Goal: Information Seeking & Learning: Learn about a topic

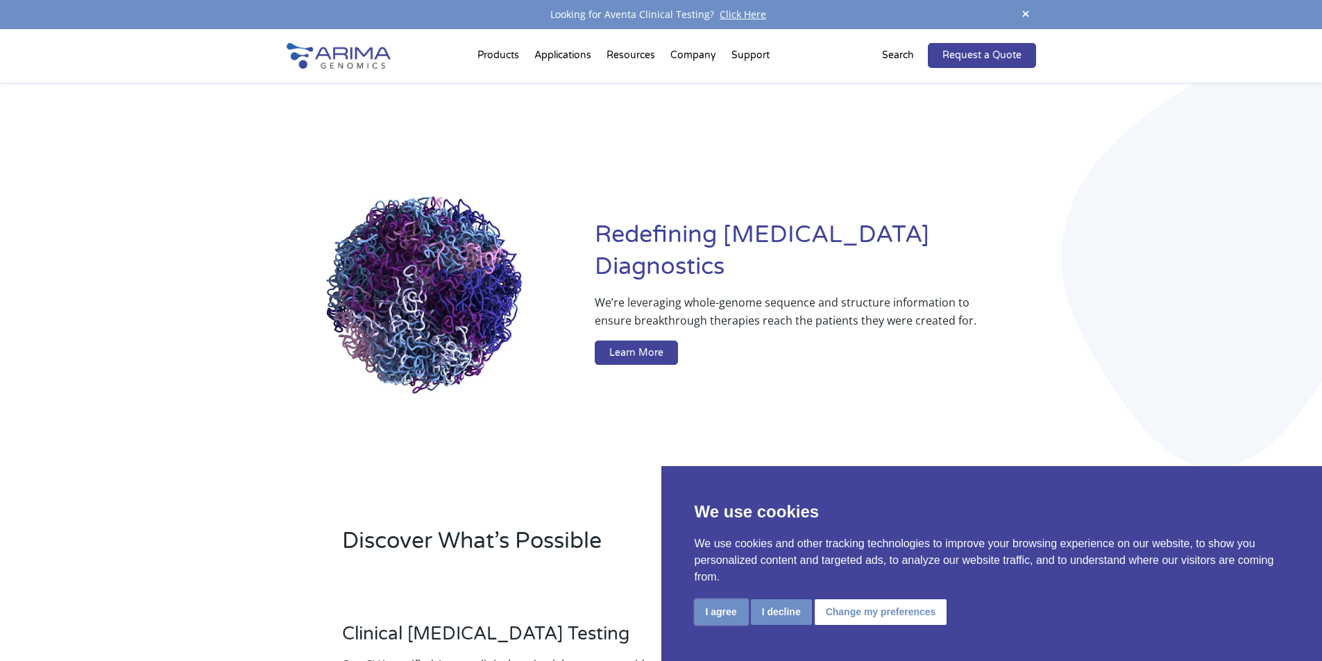
click at [727, 614] on button "I agree" at bounding box center [721, 613] width 53 height 26
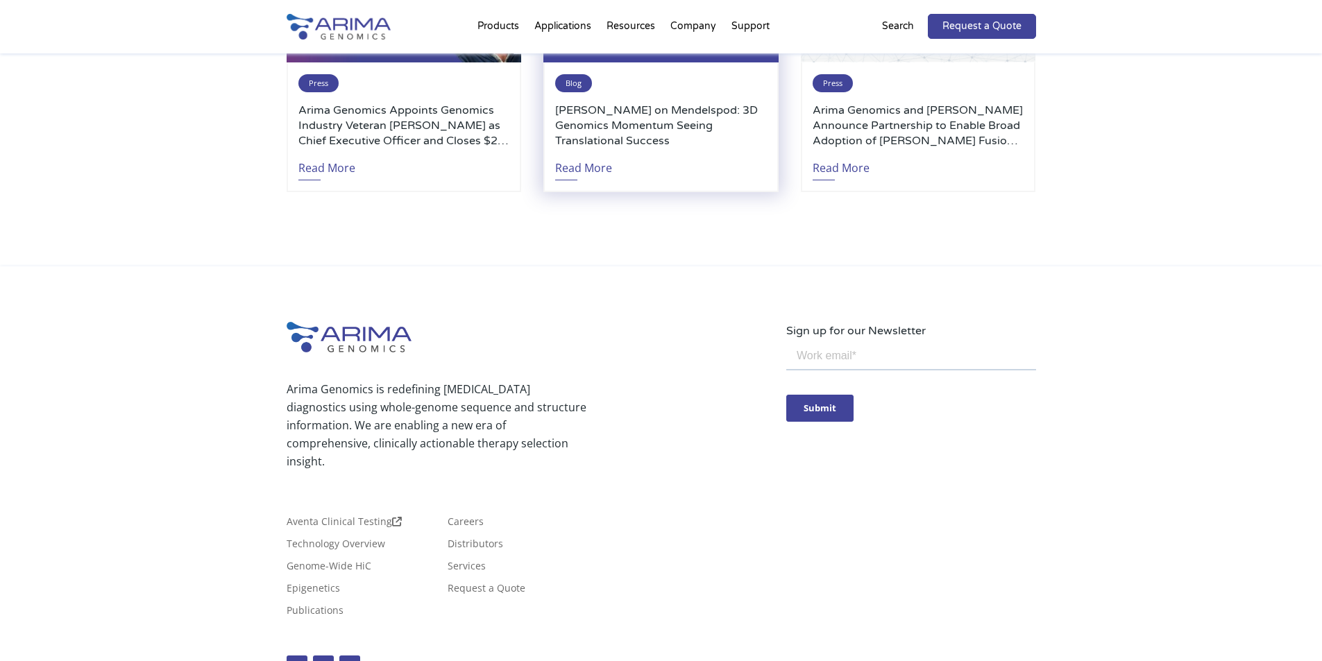
scroll to position [3234, 0]
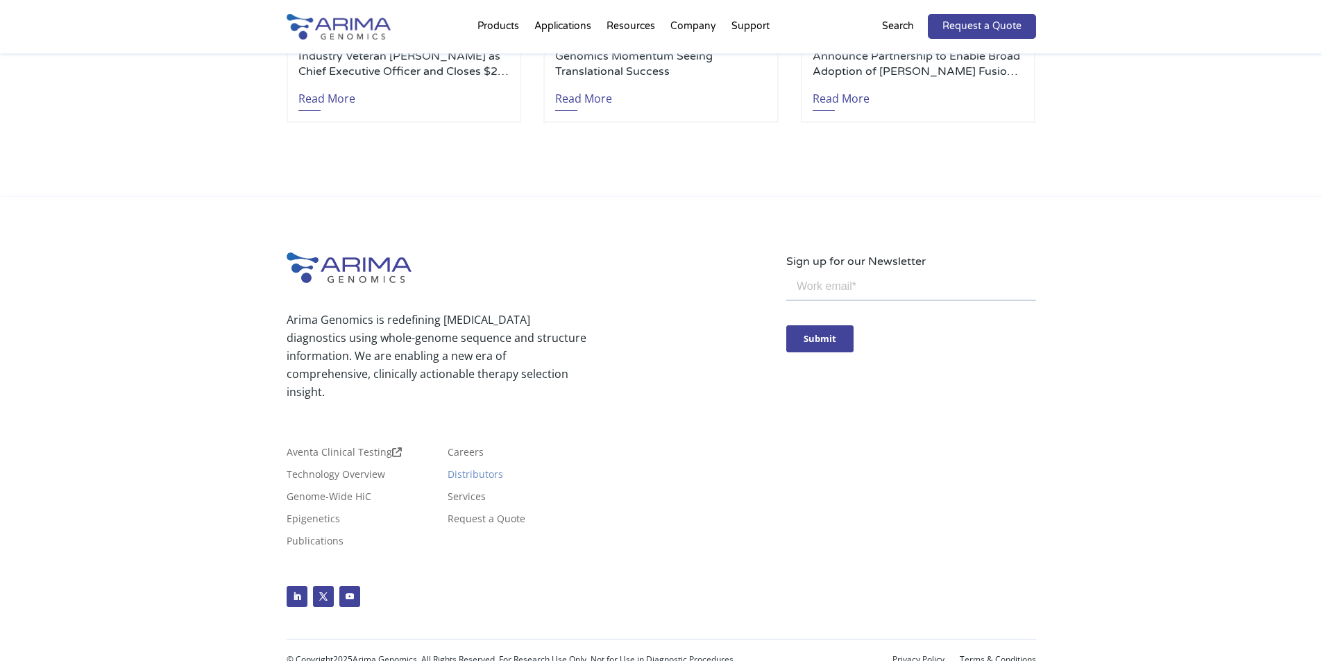
click at [489, 470] on link "Distributors" at bounding box center [476, 477] width 56 height 15
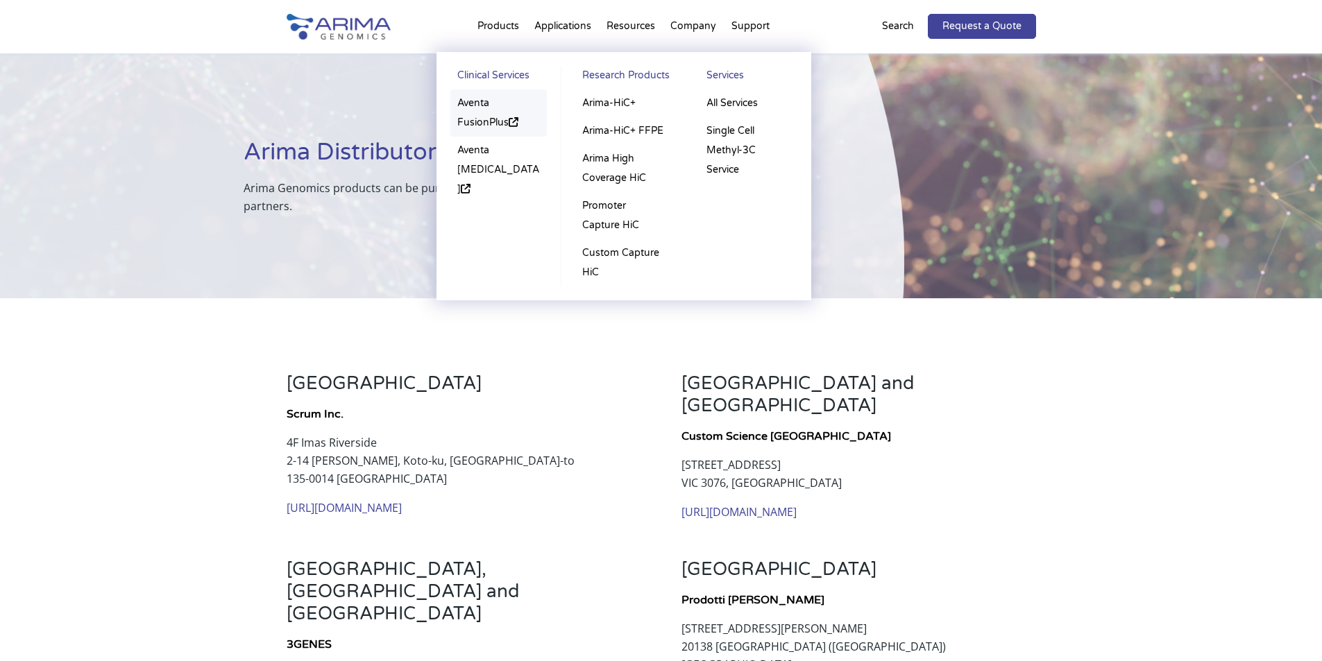
click at [484, 109] on link "Aventa FusionPlus" at bounding box center [498, 113] width 97 height 47
click at [600, 133] on link "Arima-HiC+ FFPE" at bounding box center [623, 131] width 96 height 28
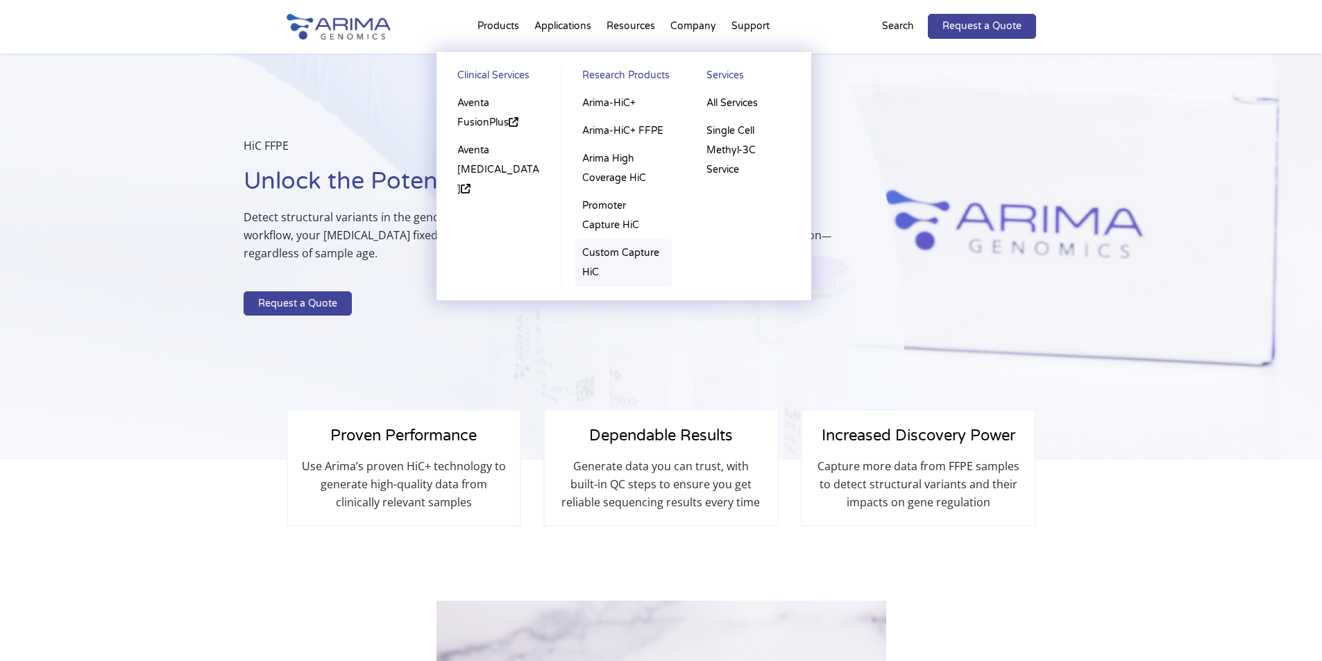
click at [625, 266] on link "Custom Capture HiC" at bounding box center [623, 262] width 96 height 47
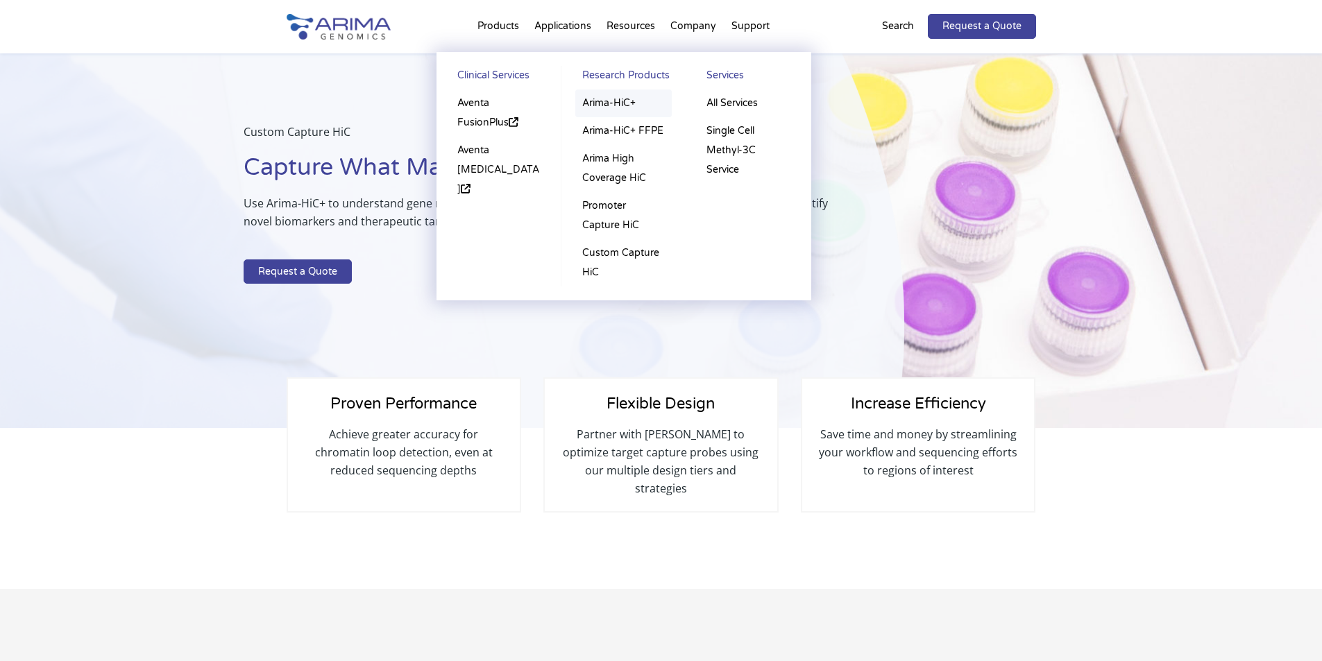
click at [623, 103] on link "Arima-HiC+" at bounding box center [623, 104] width 96 height 28
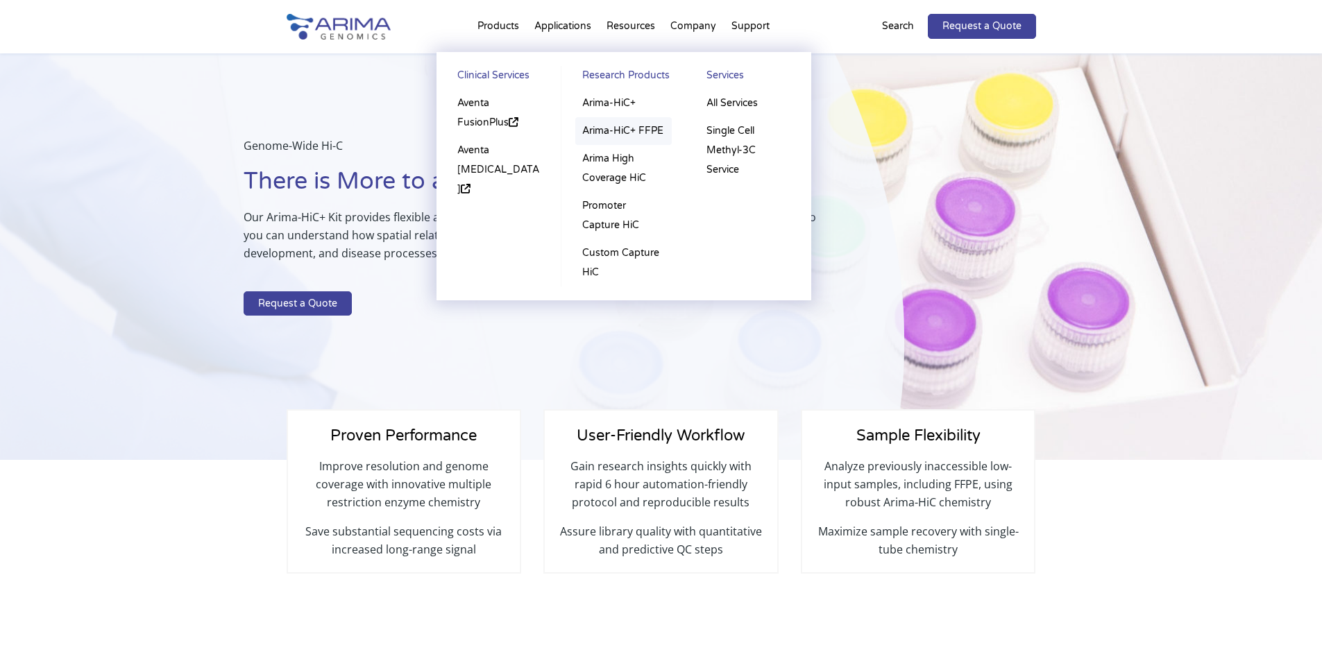
click at [623, 126] on link "Arima-HiC+ FFPE" at bounding box center [623, 131] width 96 height 28
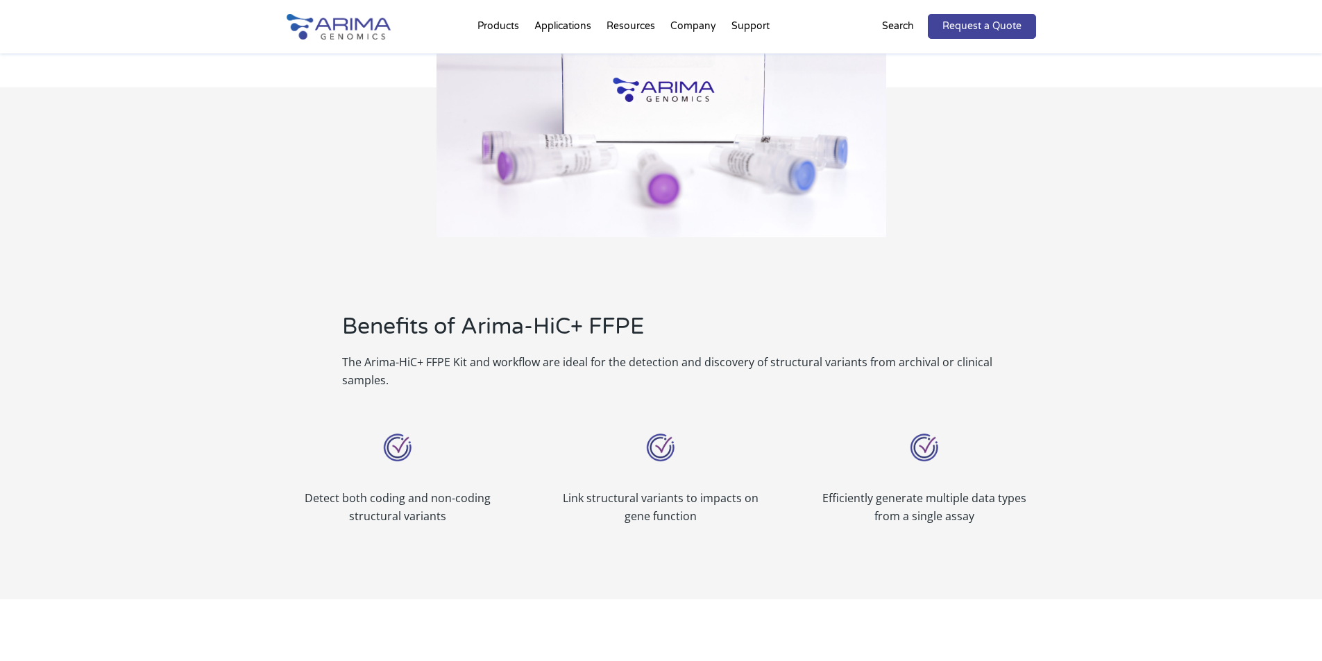
scroll to position [662, 0]
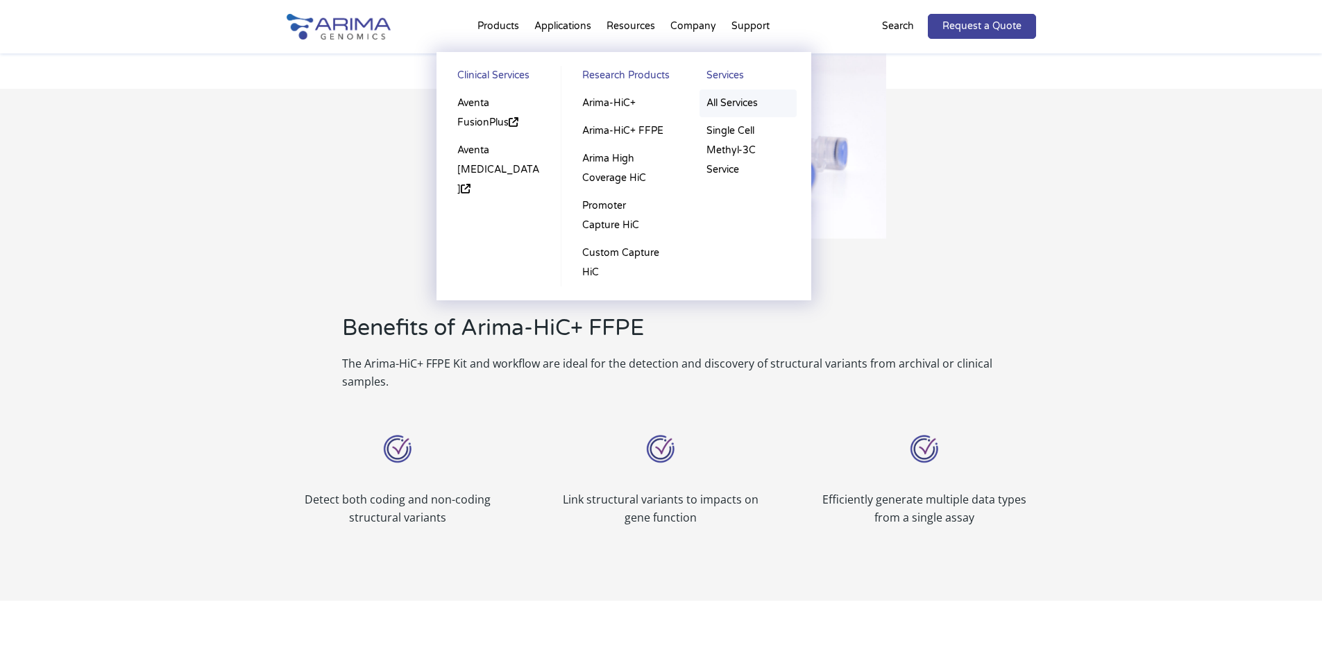
click at [727, 103] on link "All Services" at bounding box center [747, 104] width 97 height 28
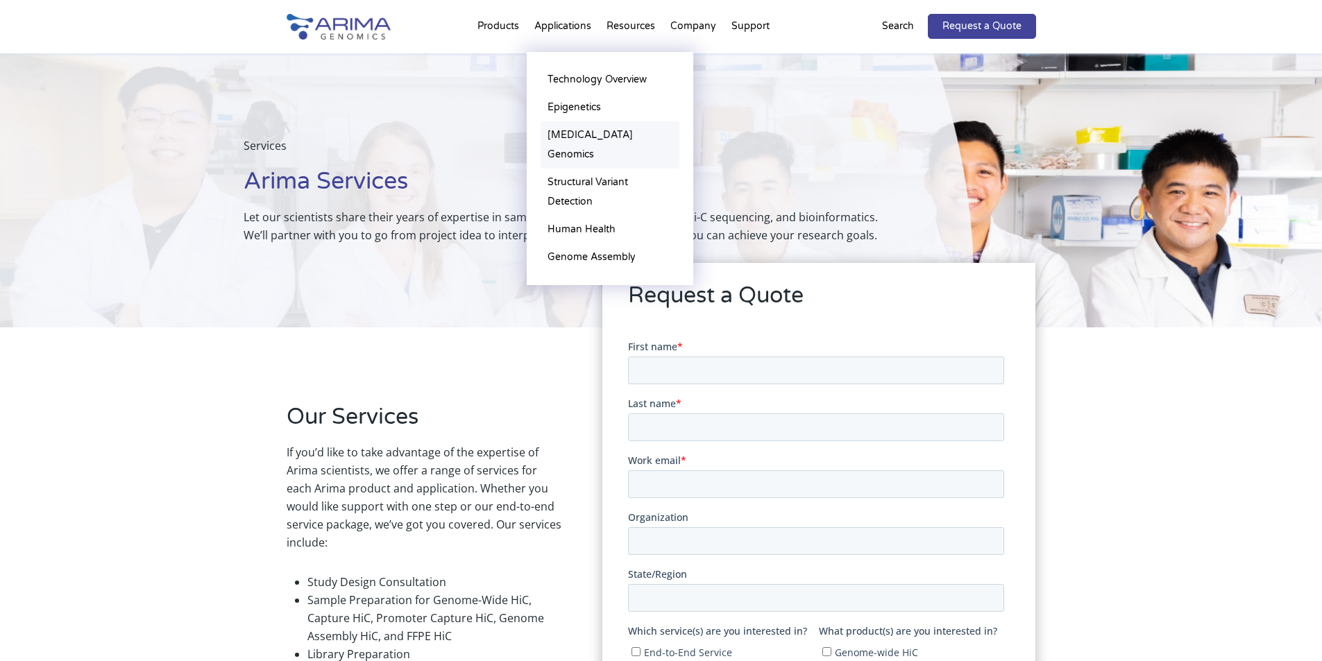
click at [591, 135] on link "[MEDICAL_DATA] Genomics" at bounding box center [610, 144] width 139 height 47
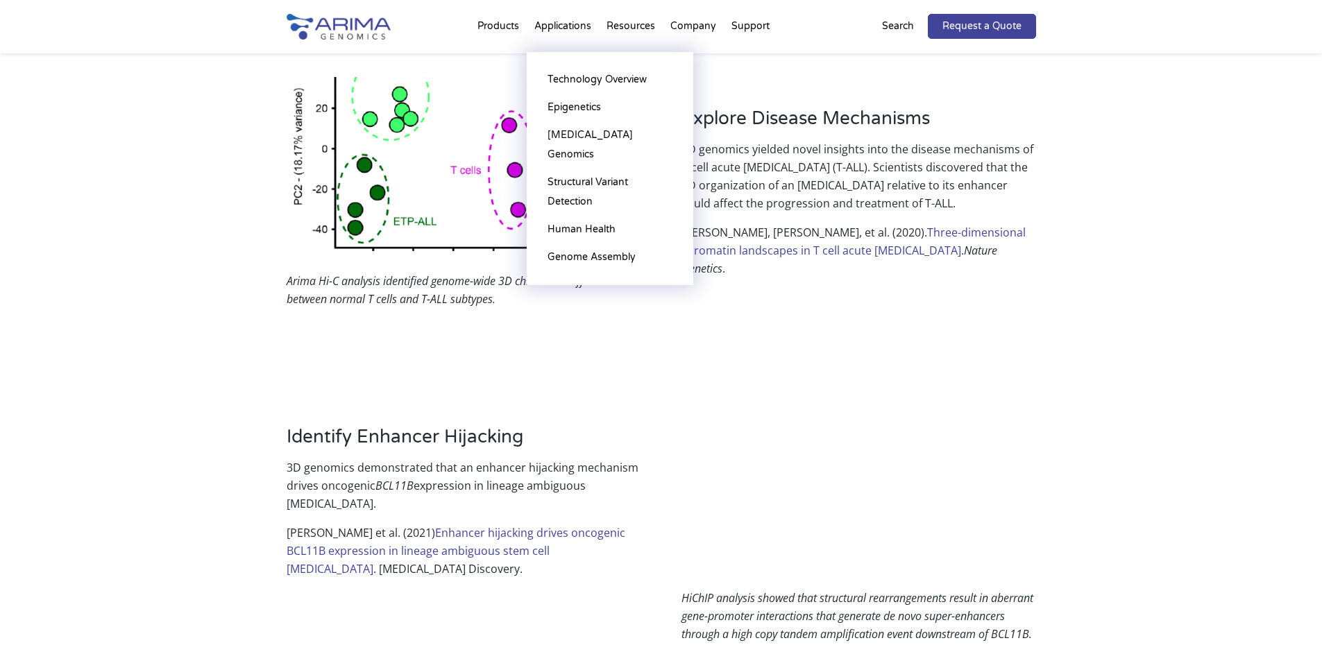
scroll to position [1665, 0]
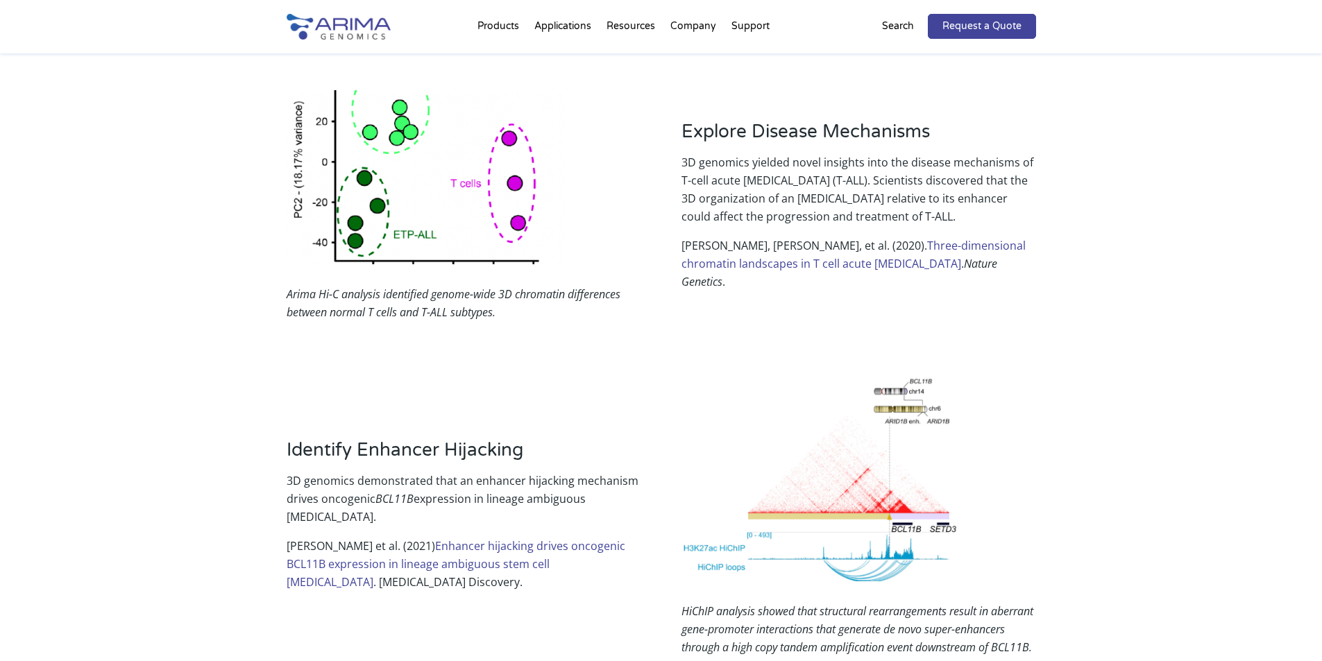
click at [441, 538] on link "Enhancer hijacking drives oncogenic BCL11B expression in lineage ambiguous stem…" at bounding box center [456, 563] width 339 height 51
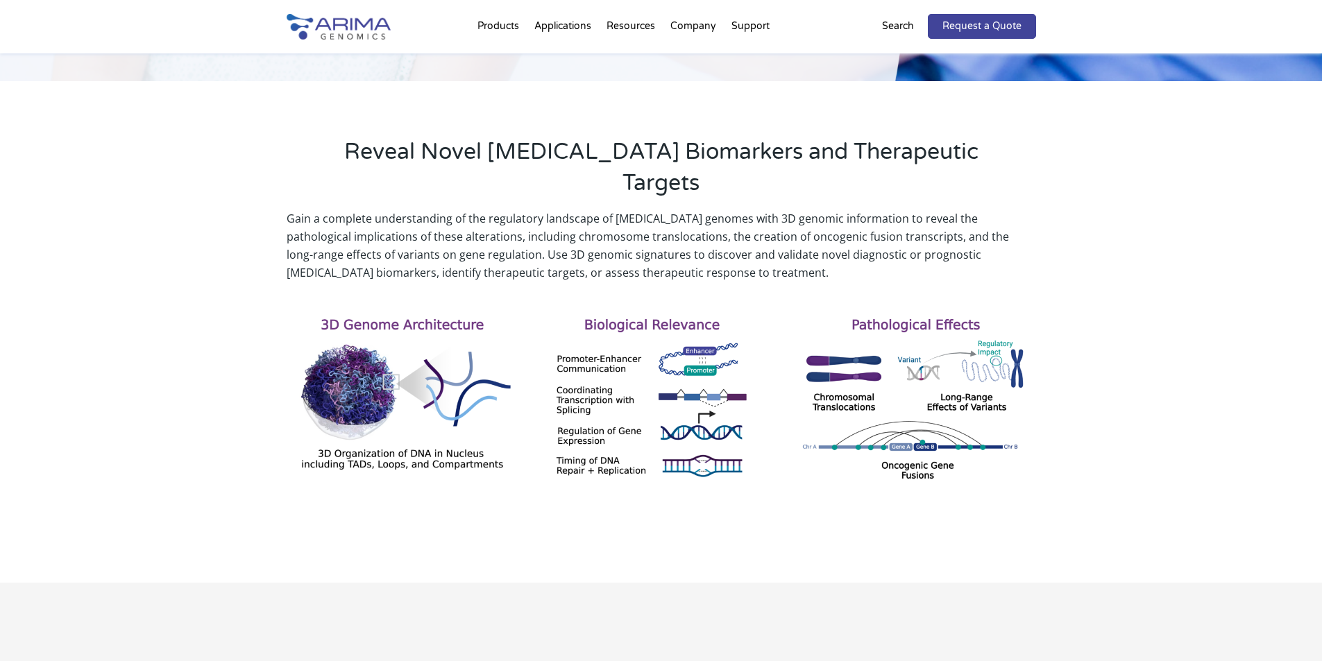
scroll to position [333, 0]
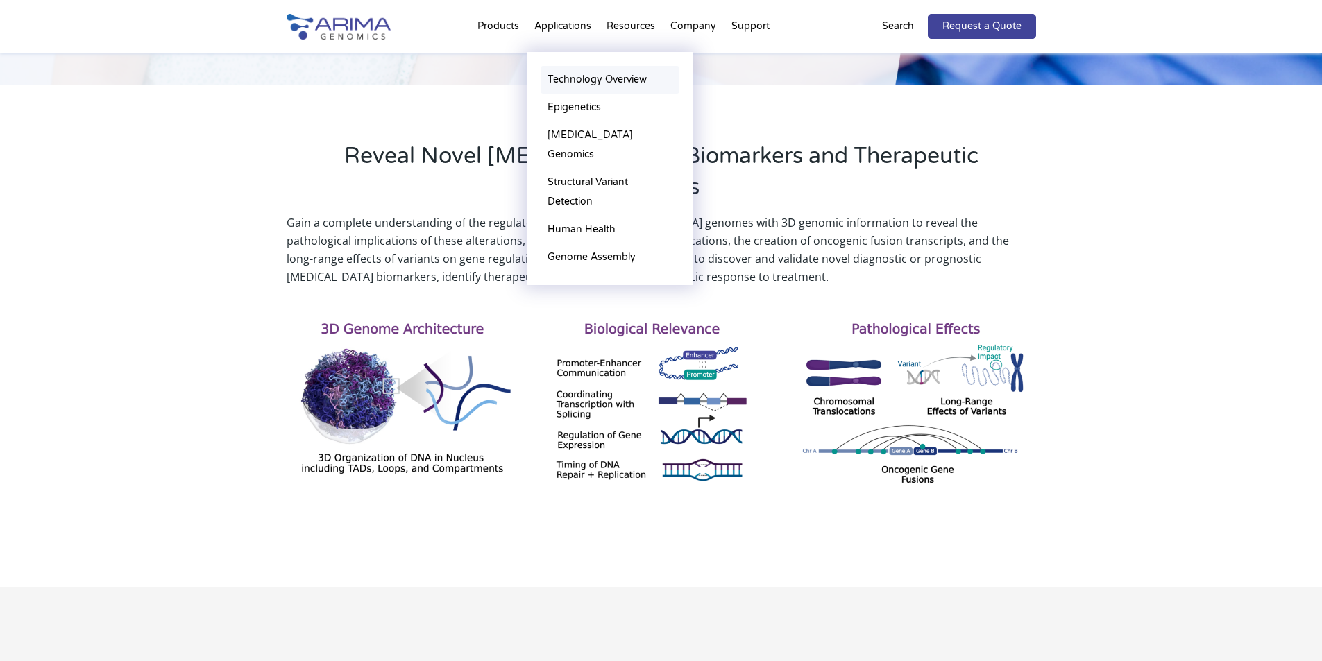
click at [592, 79] on link "Technology Overview" at bounding box center [610, 80] width 139 height 28
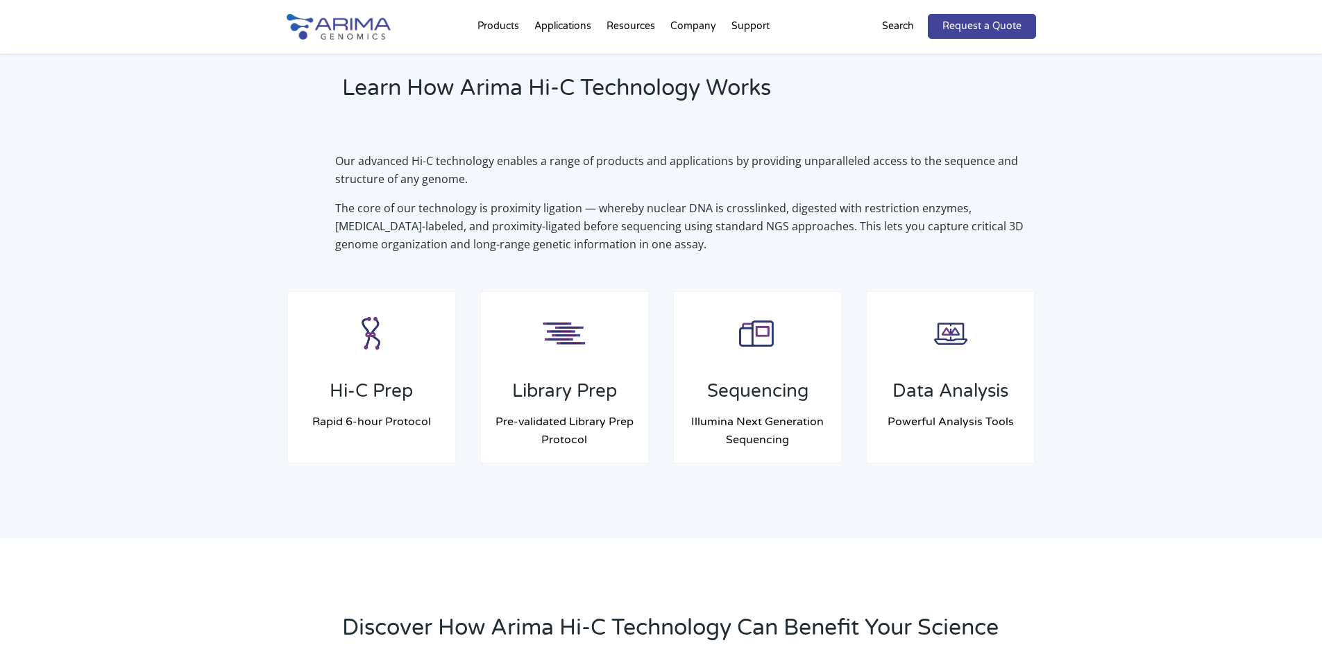
scroll to position [944, 0]
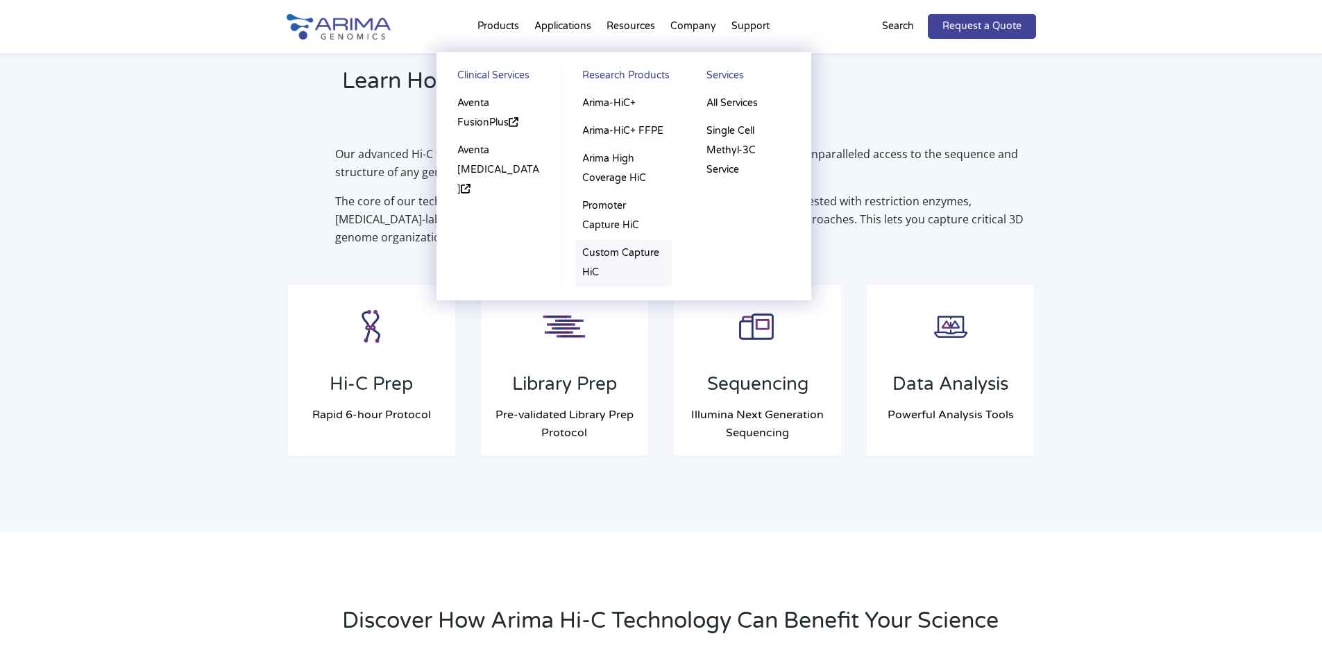
click at [622, 248] on link "Custom Capture HiC" at bounding box center [623, 262] width 96 height 47
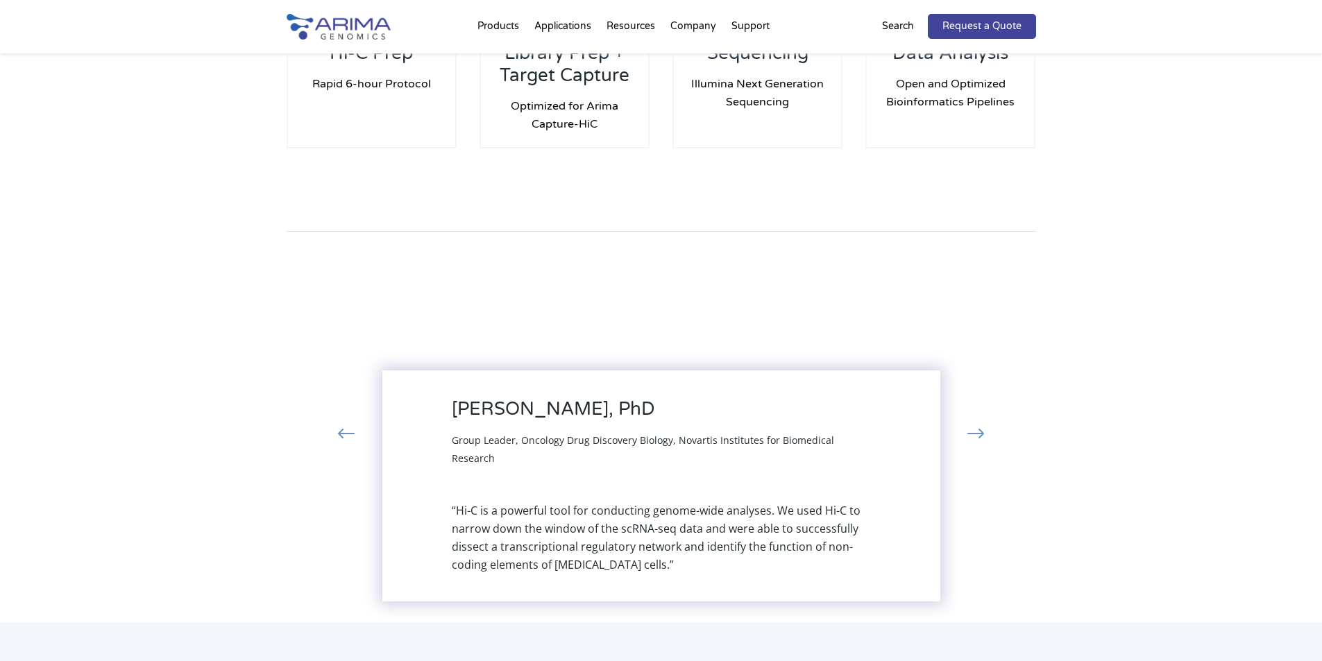
scroll to position [1513, 0]
click at [976, 424] on button "›" at bounding box center [975, 436] width 31 height 25
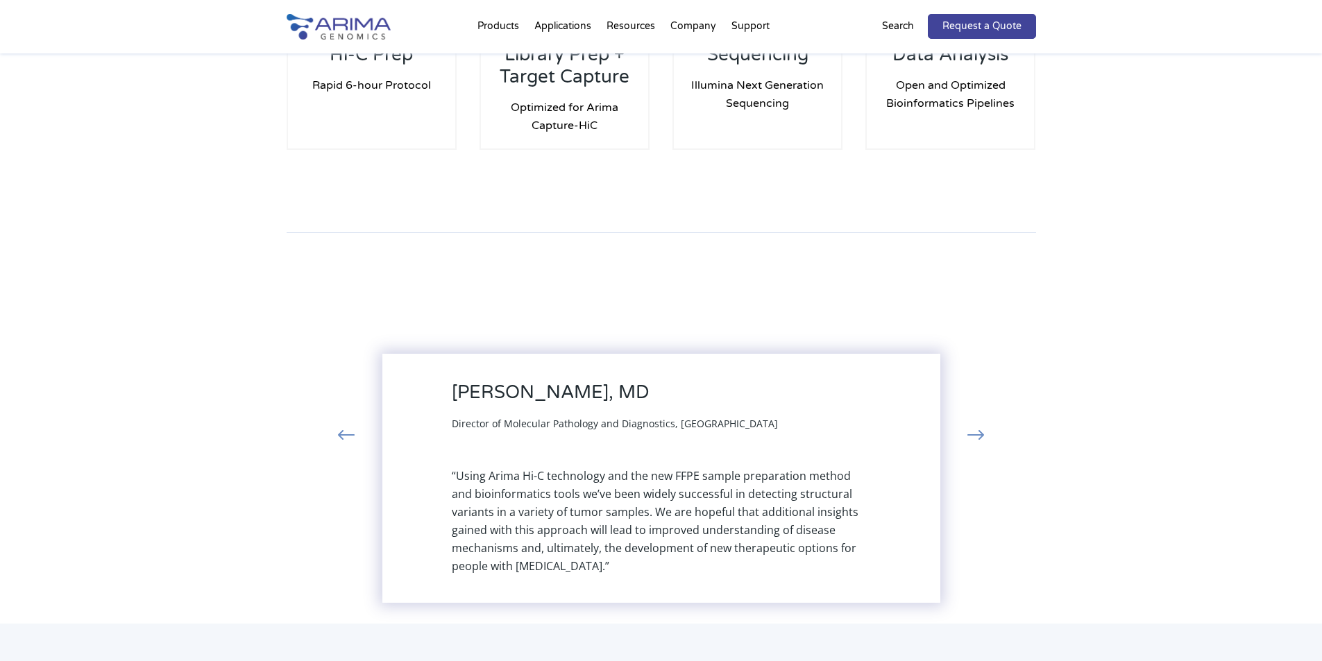
click at [976, 424] on button "›" at bounding box center [975, 436] width 31 height 25
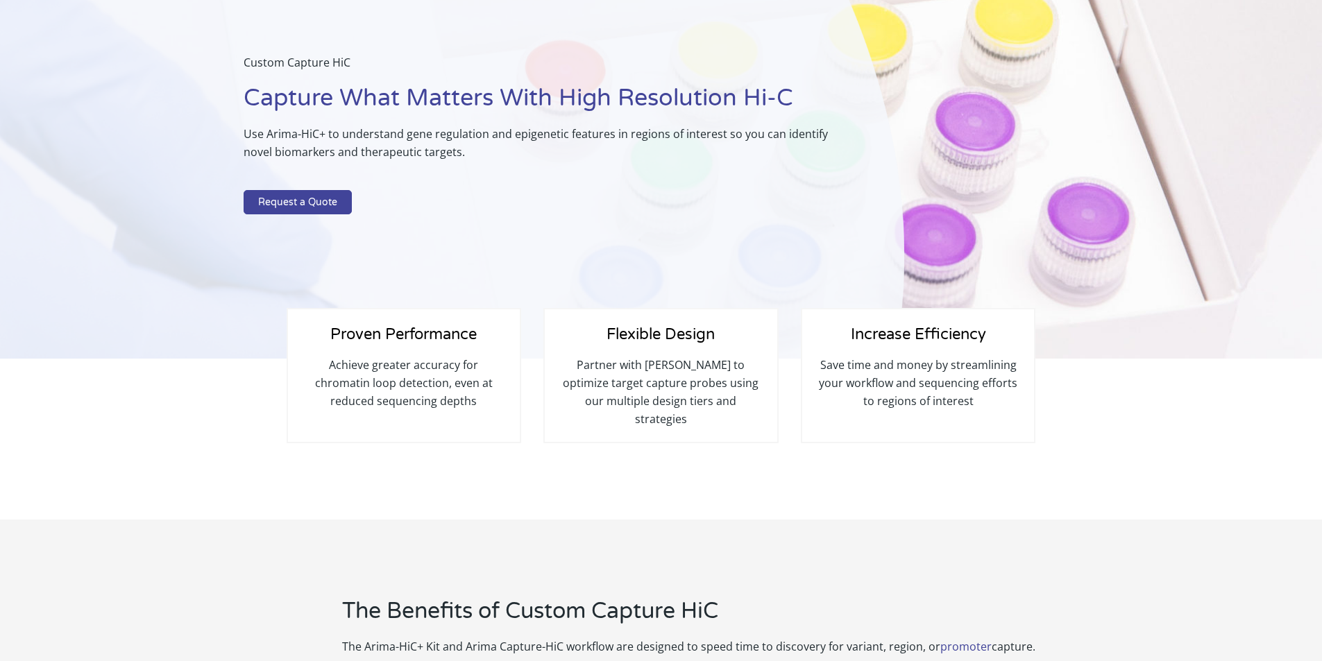
scroll to position [0, 0]
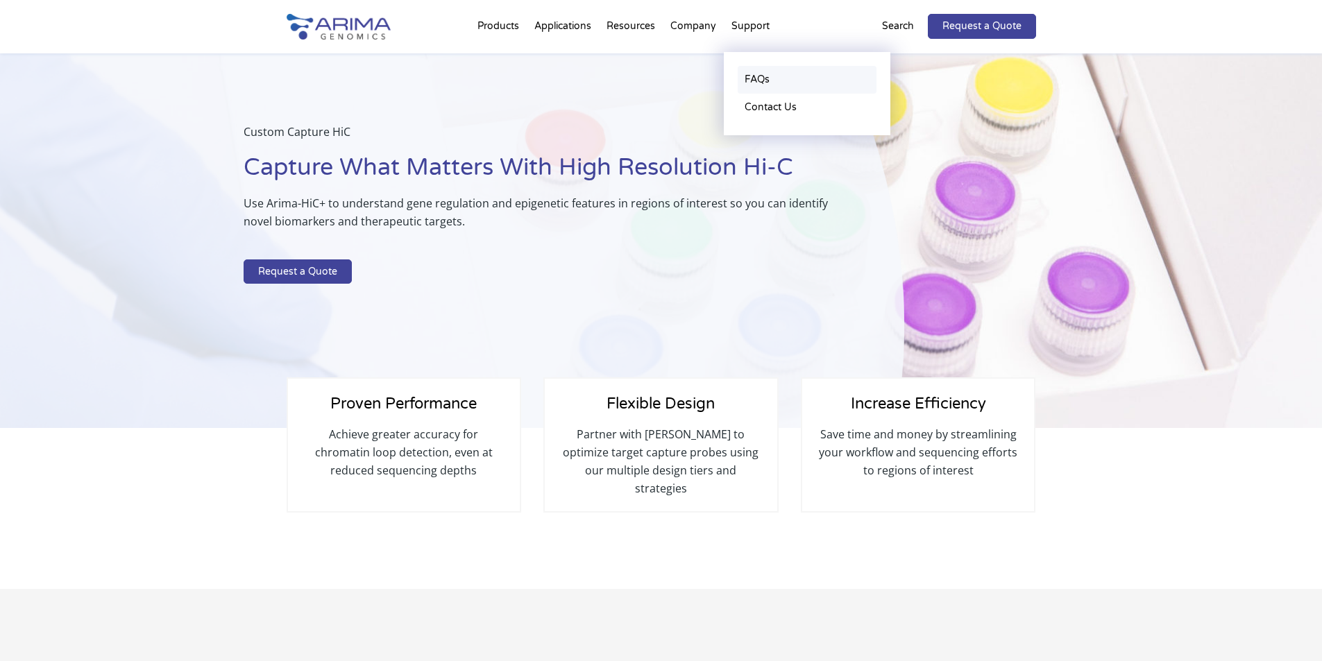
click at [753, 73] on link "FAQs" at bounding box center [807, 80] width 139 height 28
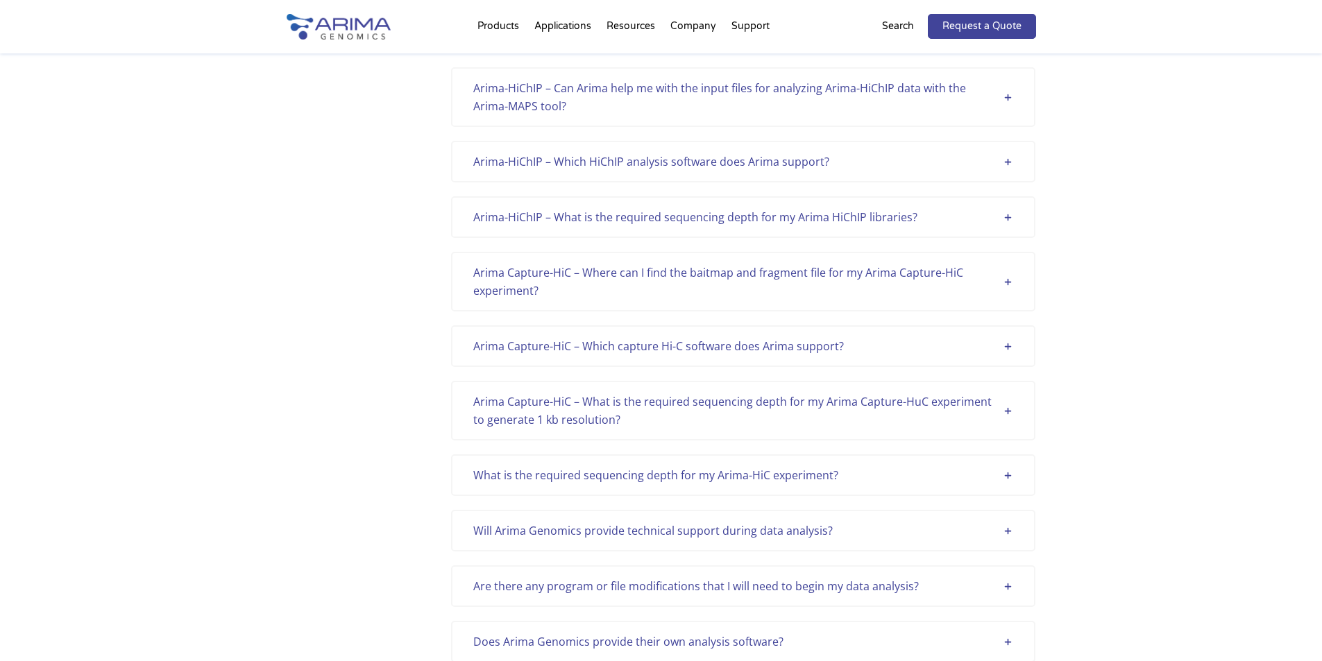
scroll to position [333, 0]
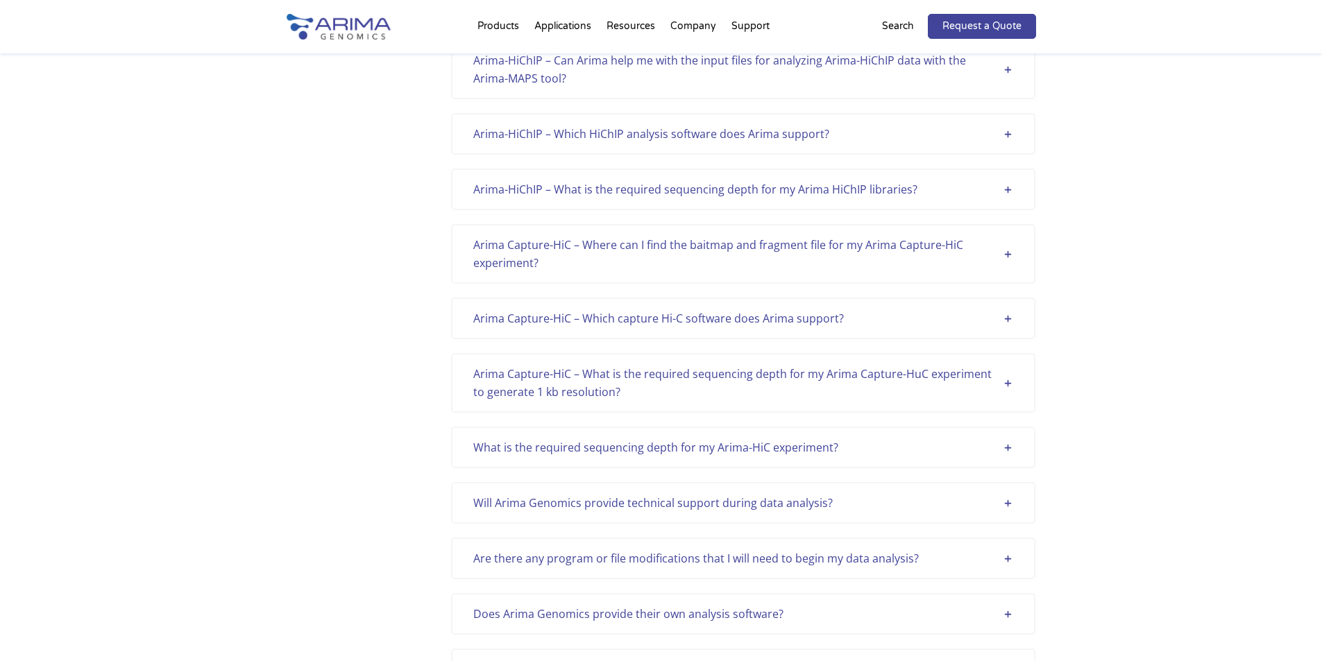
click at [610, 381] on div "Arima Capture-HiC – What is the required sequencing depth for my Arima Capture-…" at bounding box center [743, 383] width 540 height 36
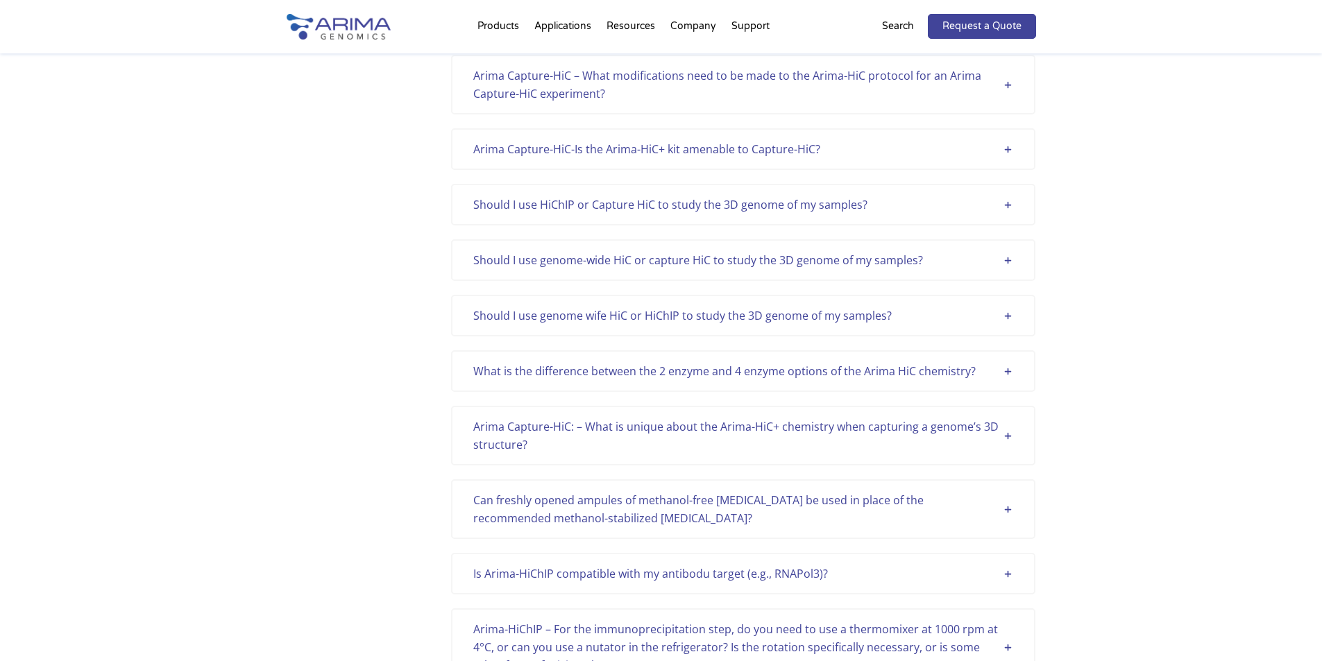
scroll to position [1832, 0]
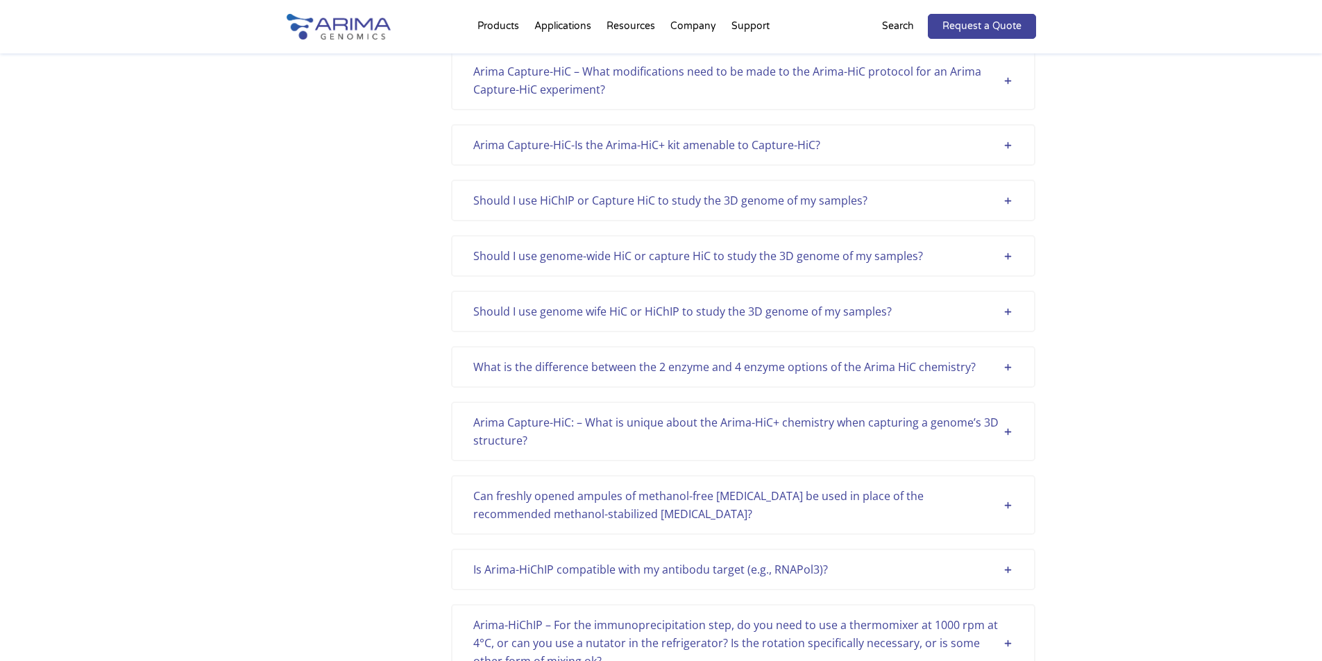
click at [910, 377] on div "What is the difference between the 2 enzyme and 4 enzyme options of the Arima H…" at bounding box center [743, 367] width 584 height 42
click at [913, 373] on div "What is the difference between the 2 enzyme and 4 enzyme options of the Arima H…" at bounding box center [743, 367] width 540 height 18
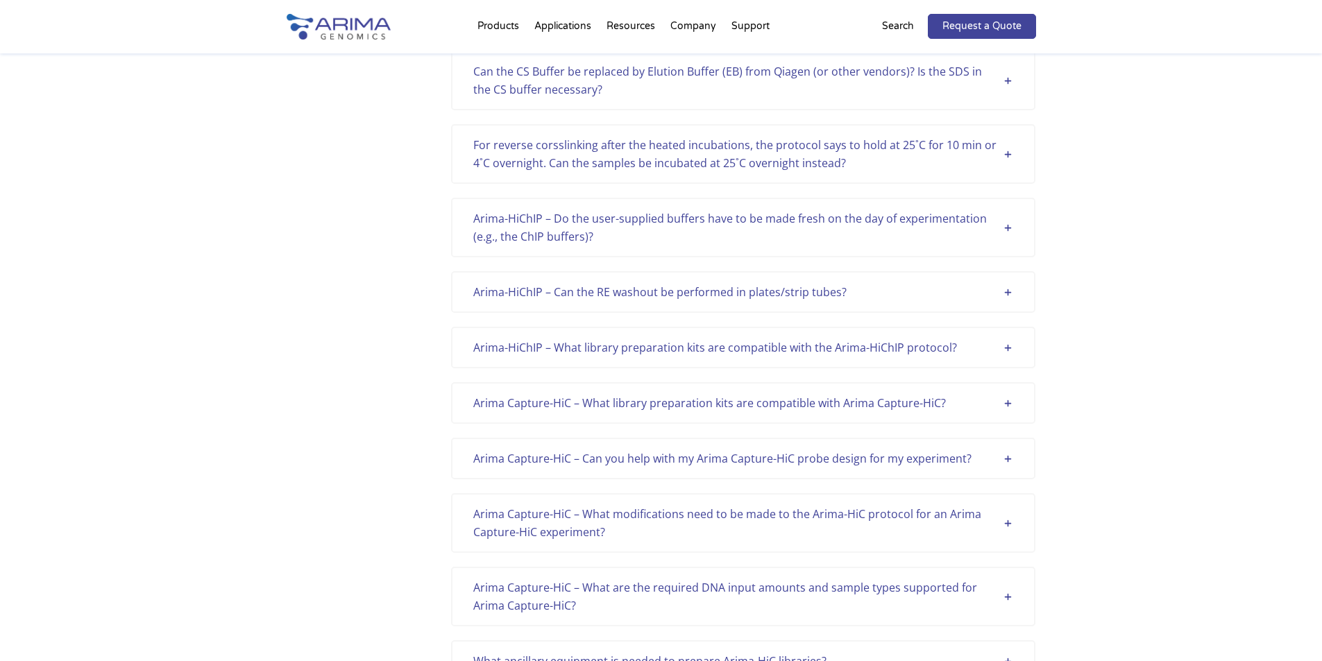
scroll to position [2665, 0]
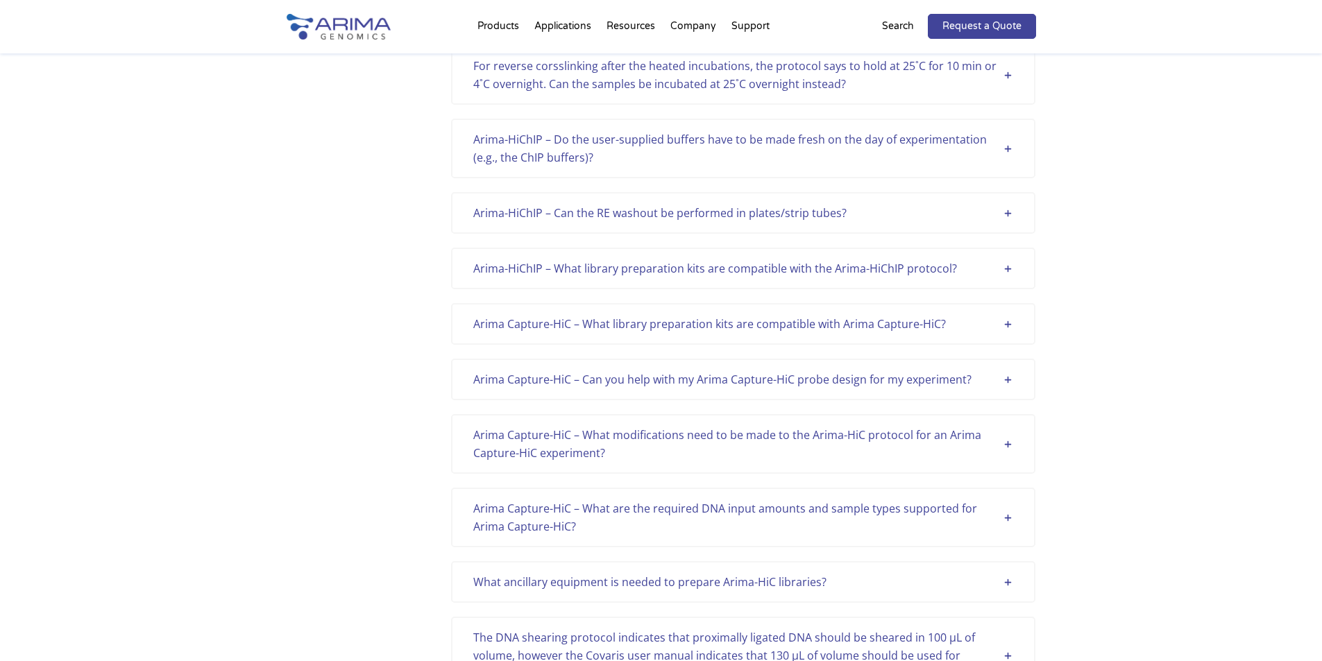
click at [845, 579] on div "What ancillary equipment is needed to prepare Arima-HiC libraries?" at bounding box center [743, 582] width 540 height 18
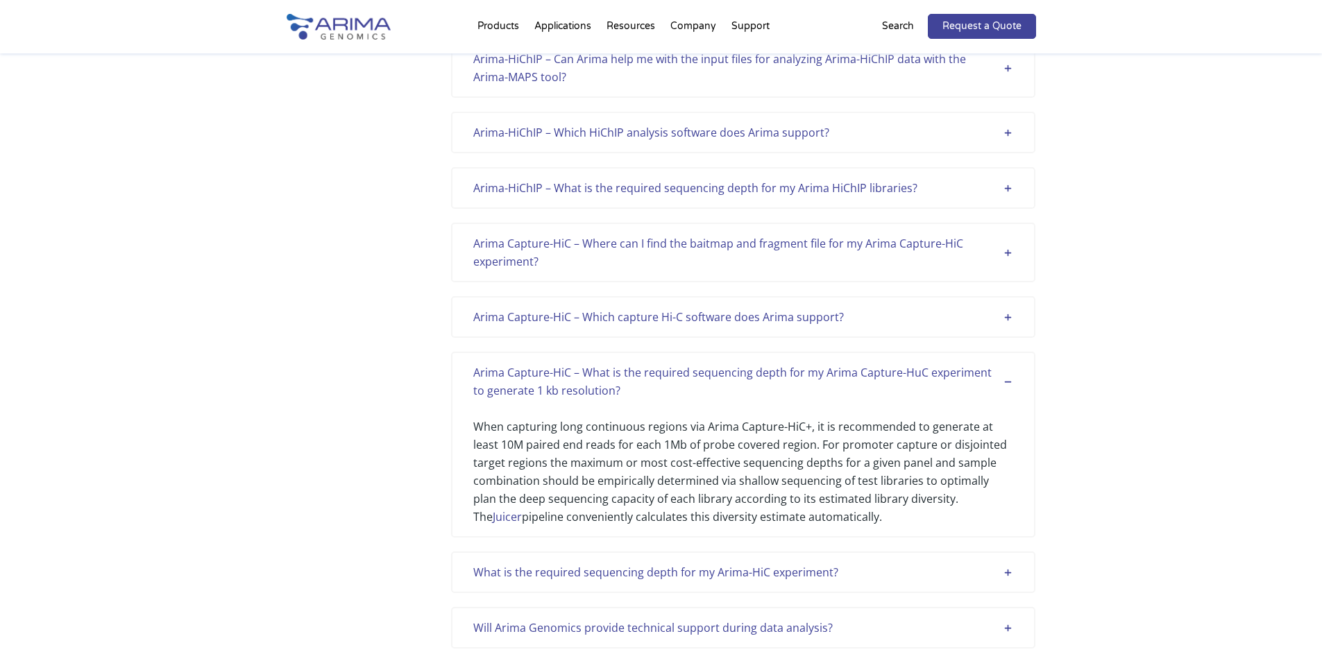
scroll to position [333, 0]
click at [1012, 384] on div "Arima Capture-HiC – What is the required sequencing depth for my Arima Capture-…" at bounding box center [743, 446] width 584 height 186
click at [1008, 384] on div "Arima Capture-HiC – What is the required sequencing depth for my Arima Capture-…" at bounding box center [743, 383] width 540 height 36
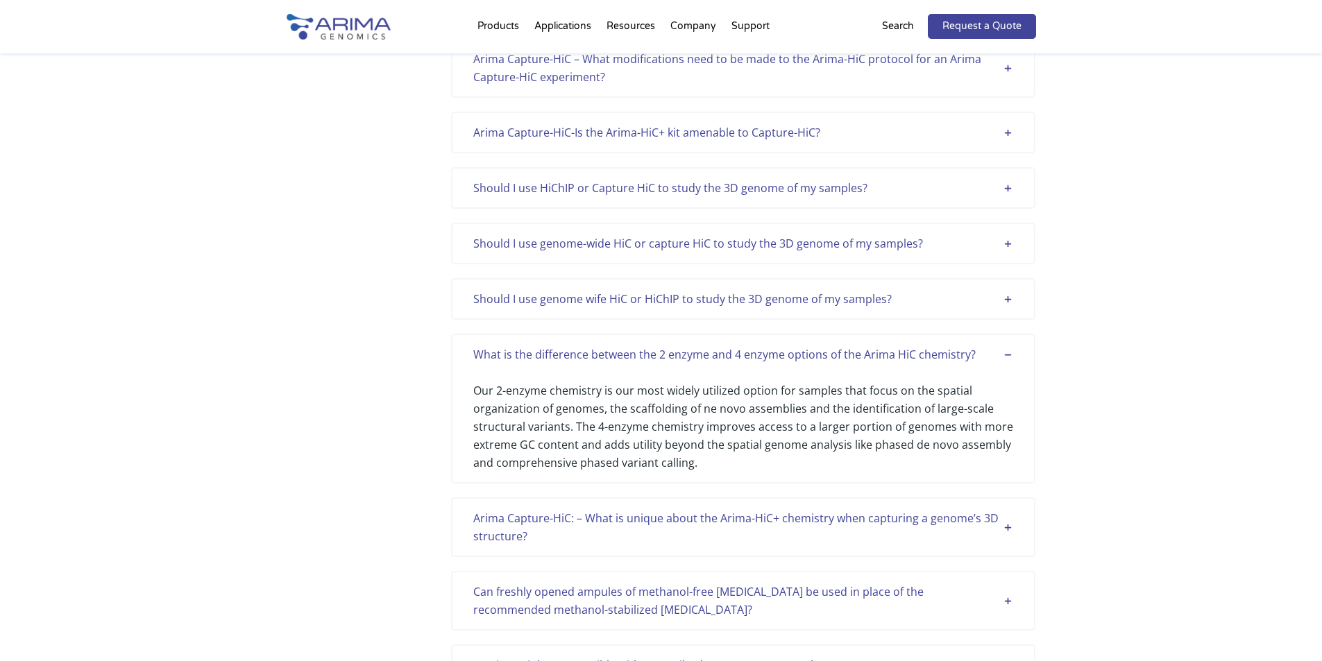
scroll to position [1721, 0]
click at [1011, 353] on div "What is the difference between the 2 enzyme and 4 enzyme options of the Arima H…" at bounding box center [743, 352] width 540 height 18
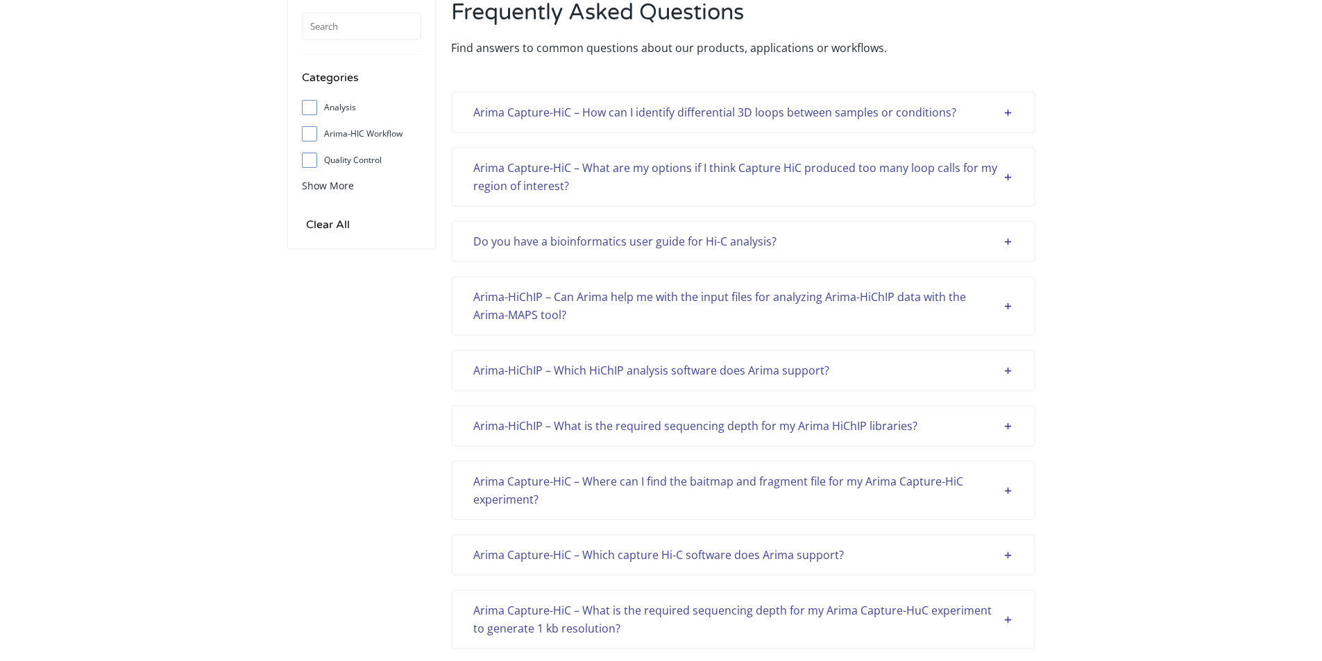
scroll to position [0, 0]
